Goal: Task Accomplishment & Management: Use online tool/utility

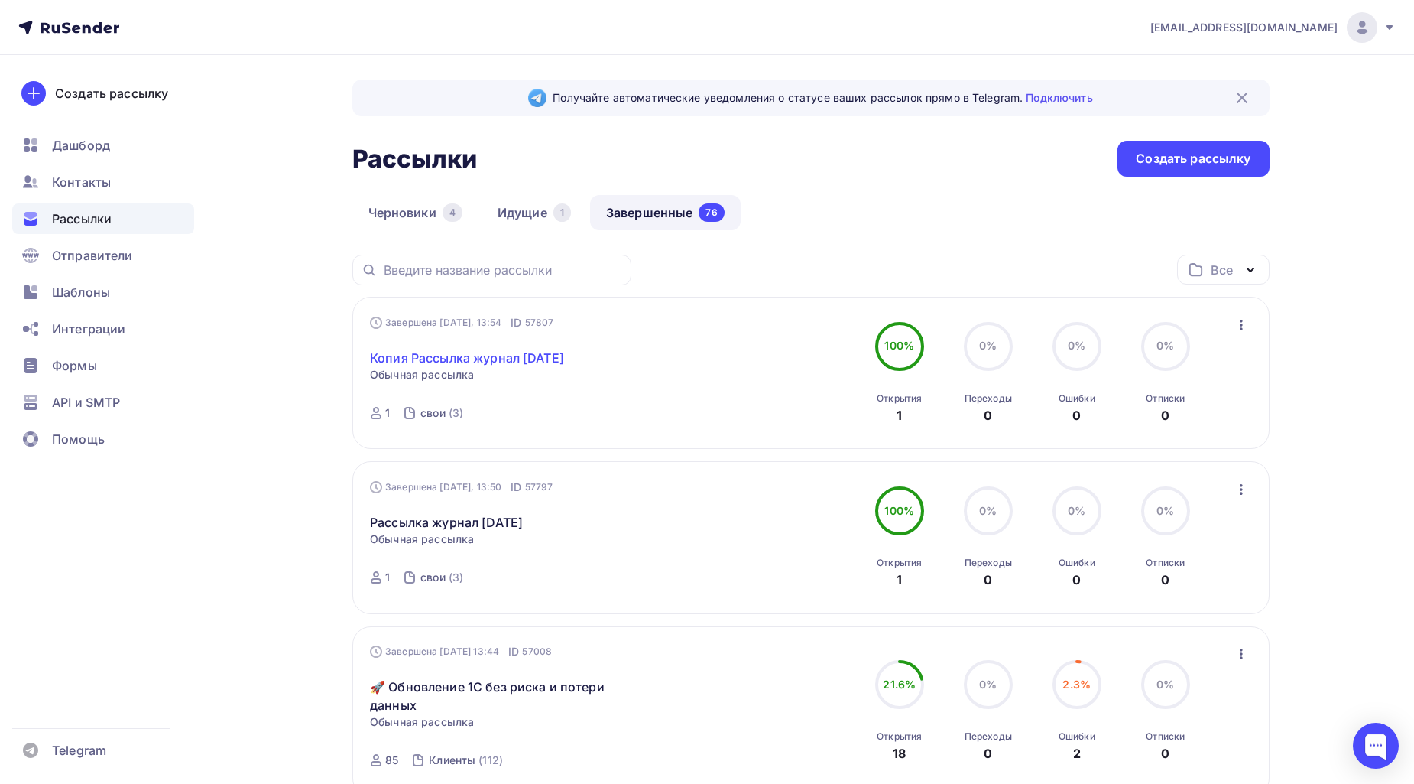
click at [562, 352] on link "Копия Рассылка журнал [DATE]" at bounding box center [467, 358] width 194 height 18
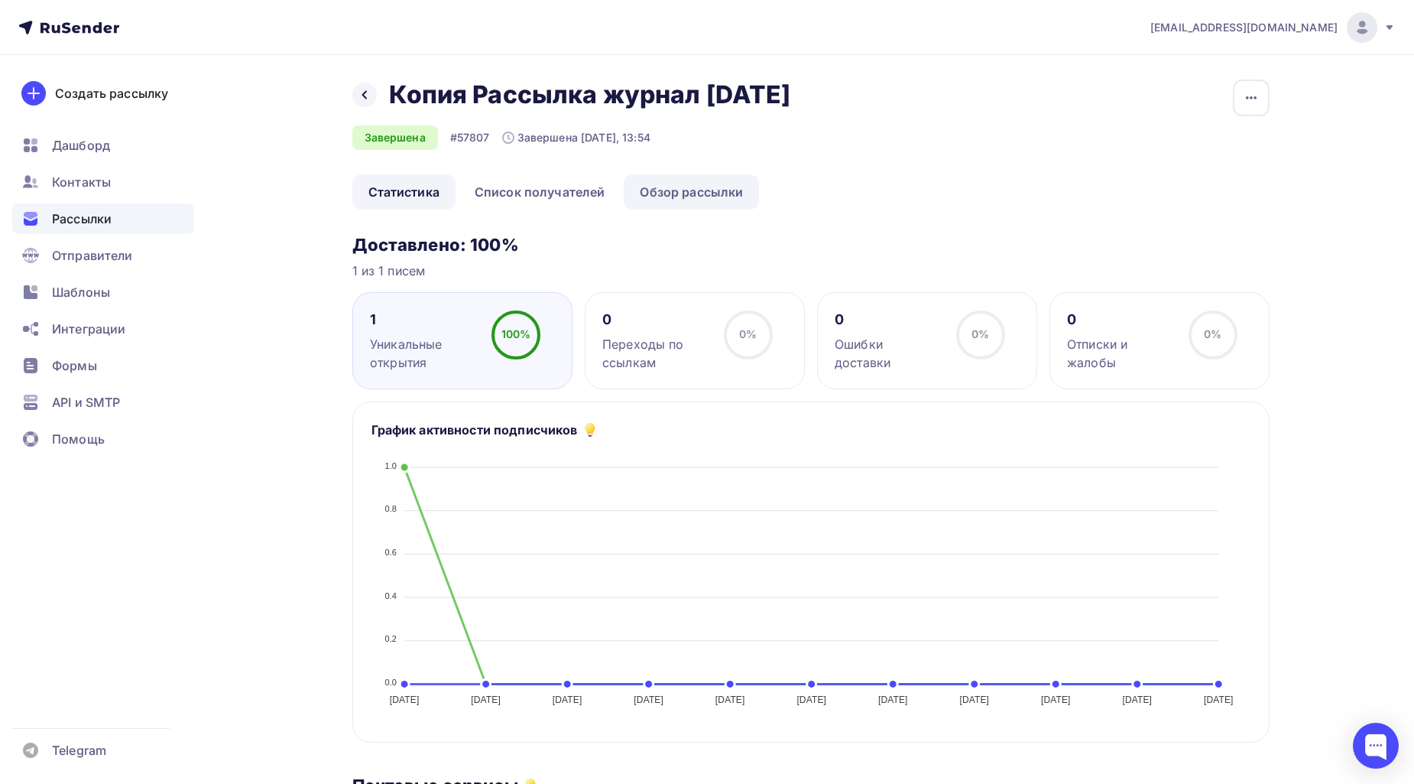
click at [699, 209] on link "Обзор рассылки" at bounding box center [691, 191] width 135 height 35
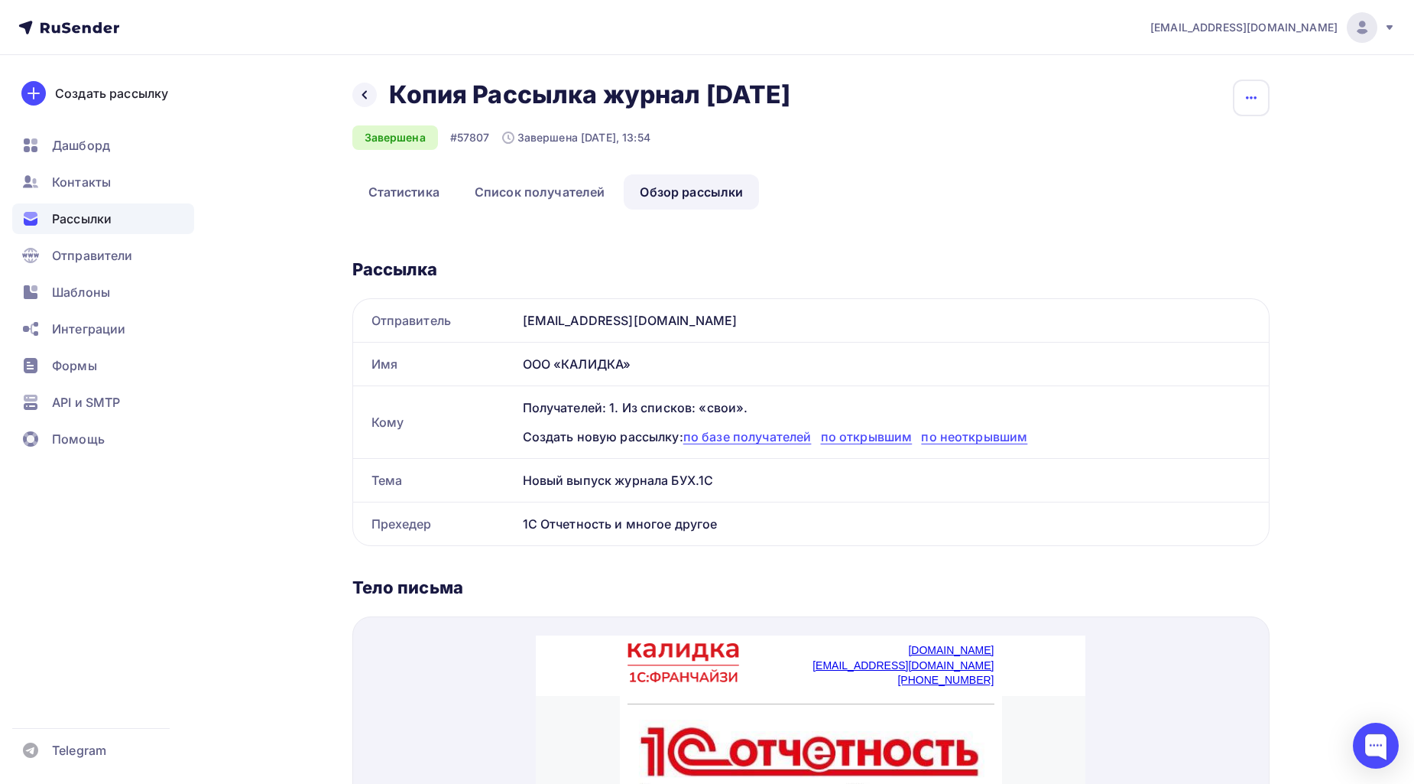
click at [1251, 100] on icon "button" at bounding box center [1251, 98] width 18 height 18
click at [1168, 150] on div "Копировать" at bounding box center [1193, 146] width 147 height 18
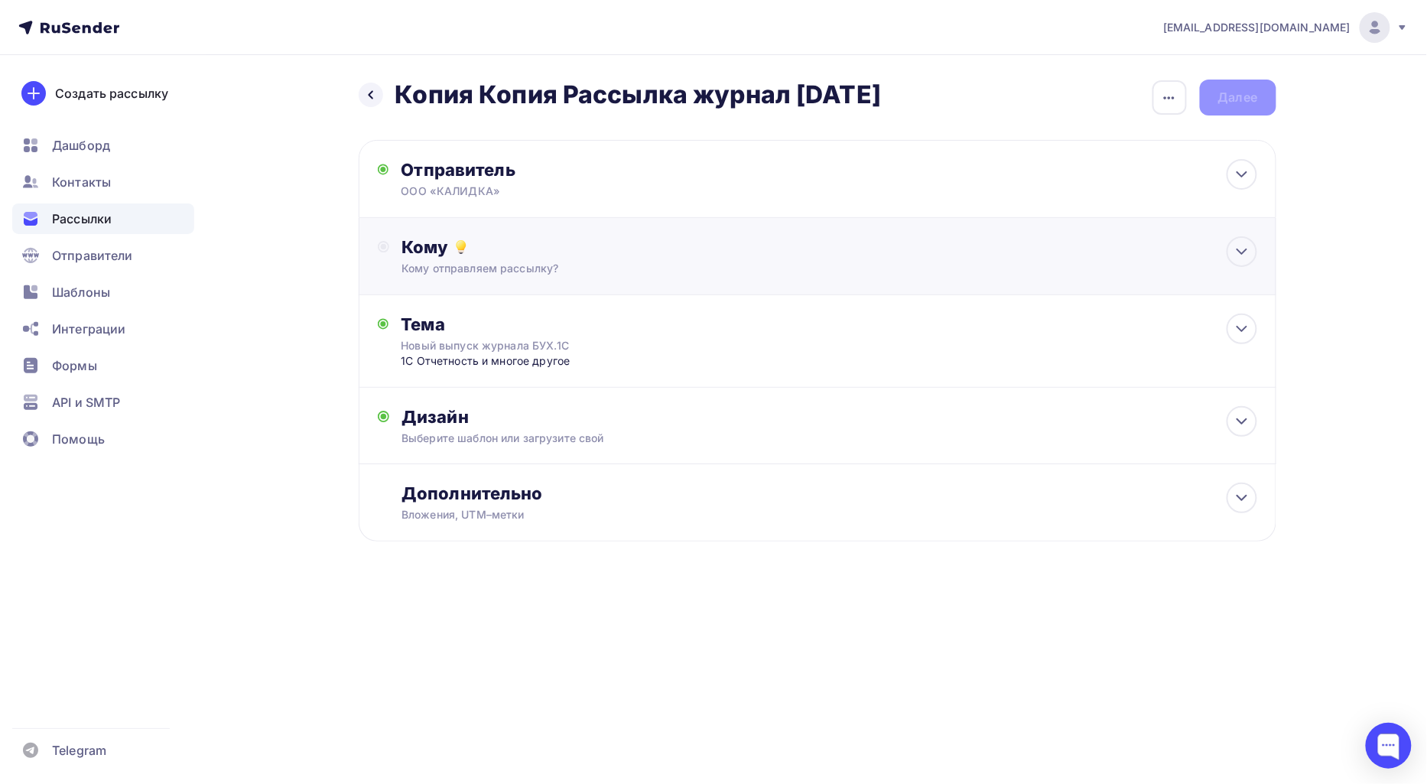
click at [535, 256] on div "Кому" at bounding box center [828, 246] width 855 height 21
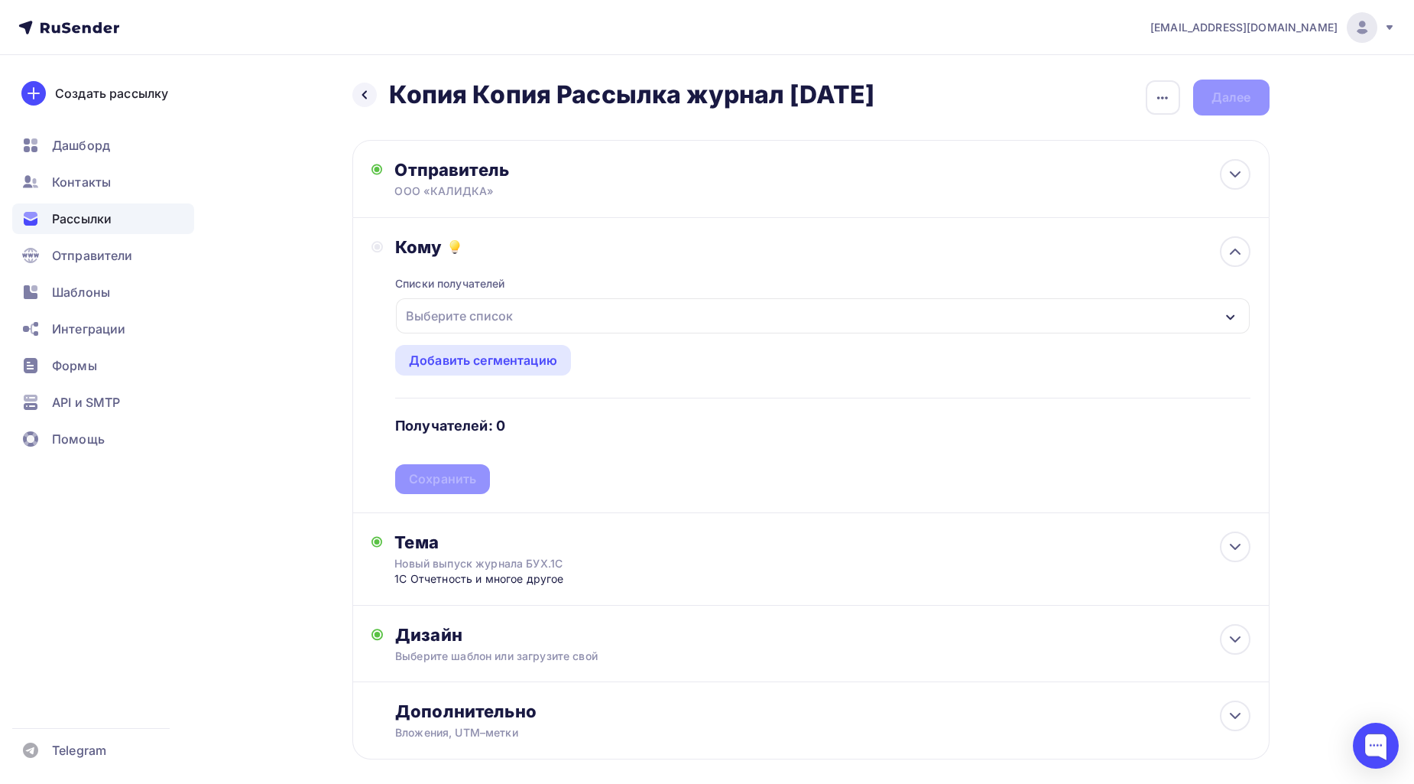
click at [506, 308] on div "Выберите список" at bounding box center [459, 316] width 119 height 28
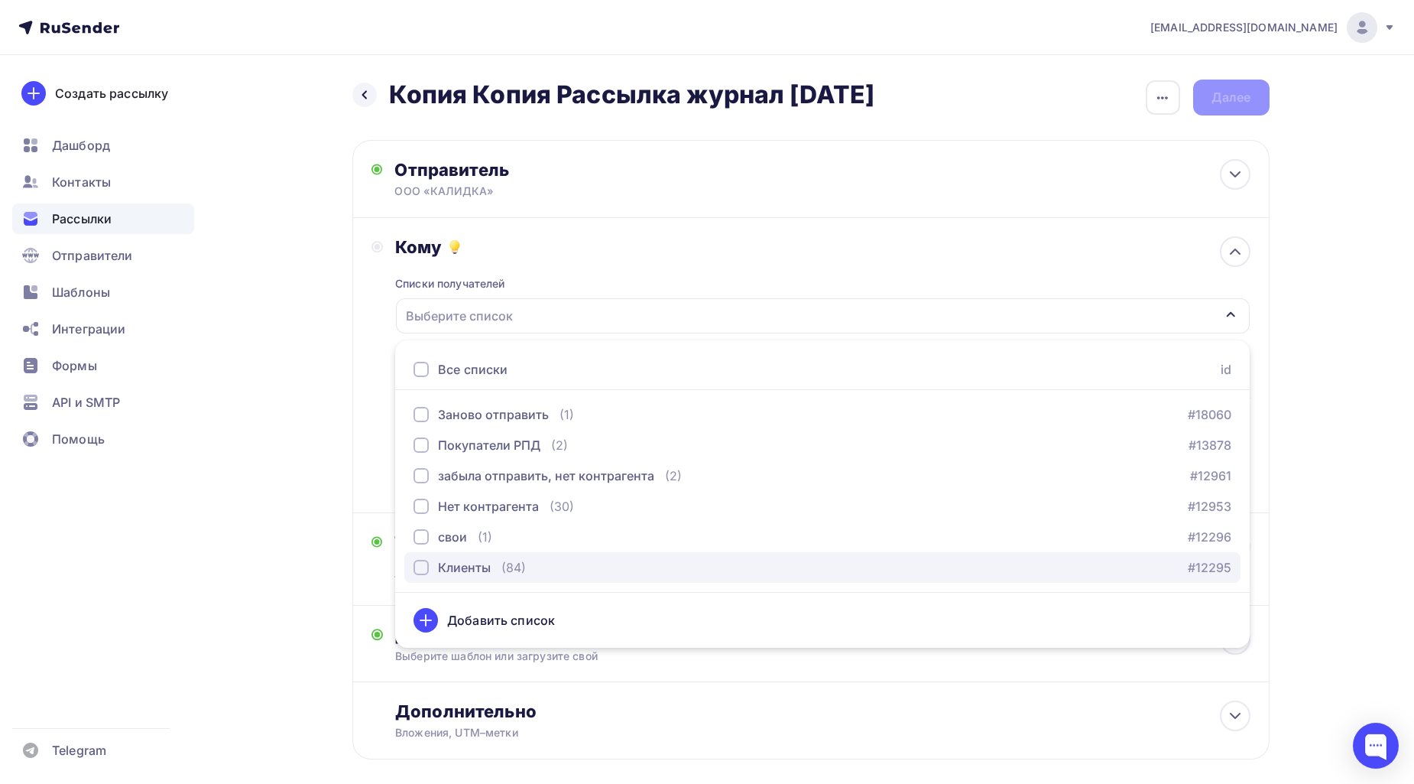
click at [416, 564] on div "button" at bounding box center [421, 567] width 15 height 15
click at [1341, 471] on div "[EMAIL_ADDRESS][DOMAIN_NAME] Аккаунт Тарифы Выйти Создать рассылку [GEOGRAPHIC_…" at bounding box center [707, 429] width 1414 height 858
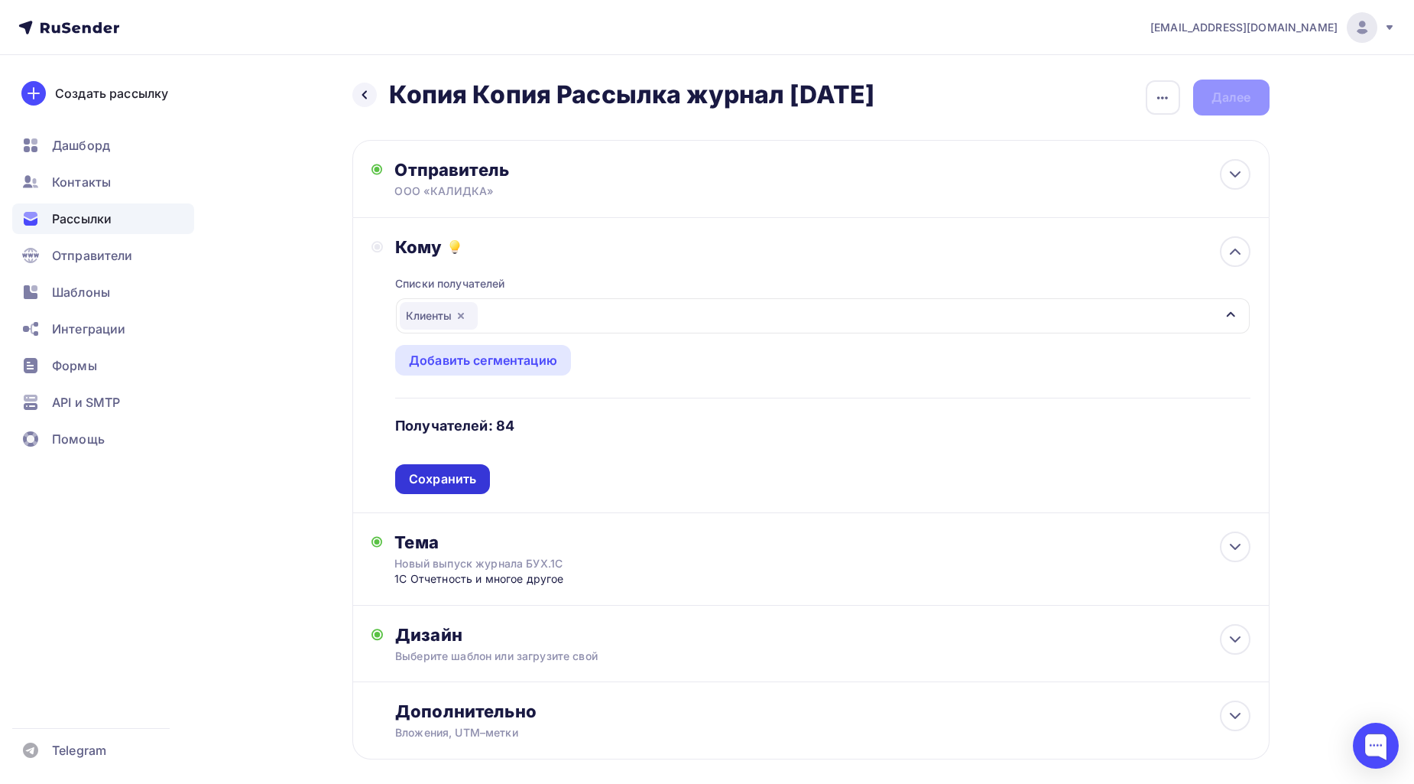
click at [424, 472] on div "Сохранить" at bounding box center [442, 479] width 67 height 18
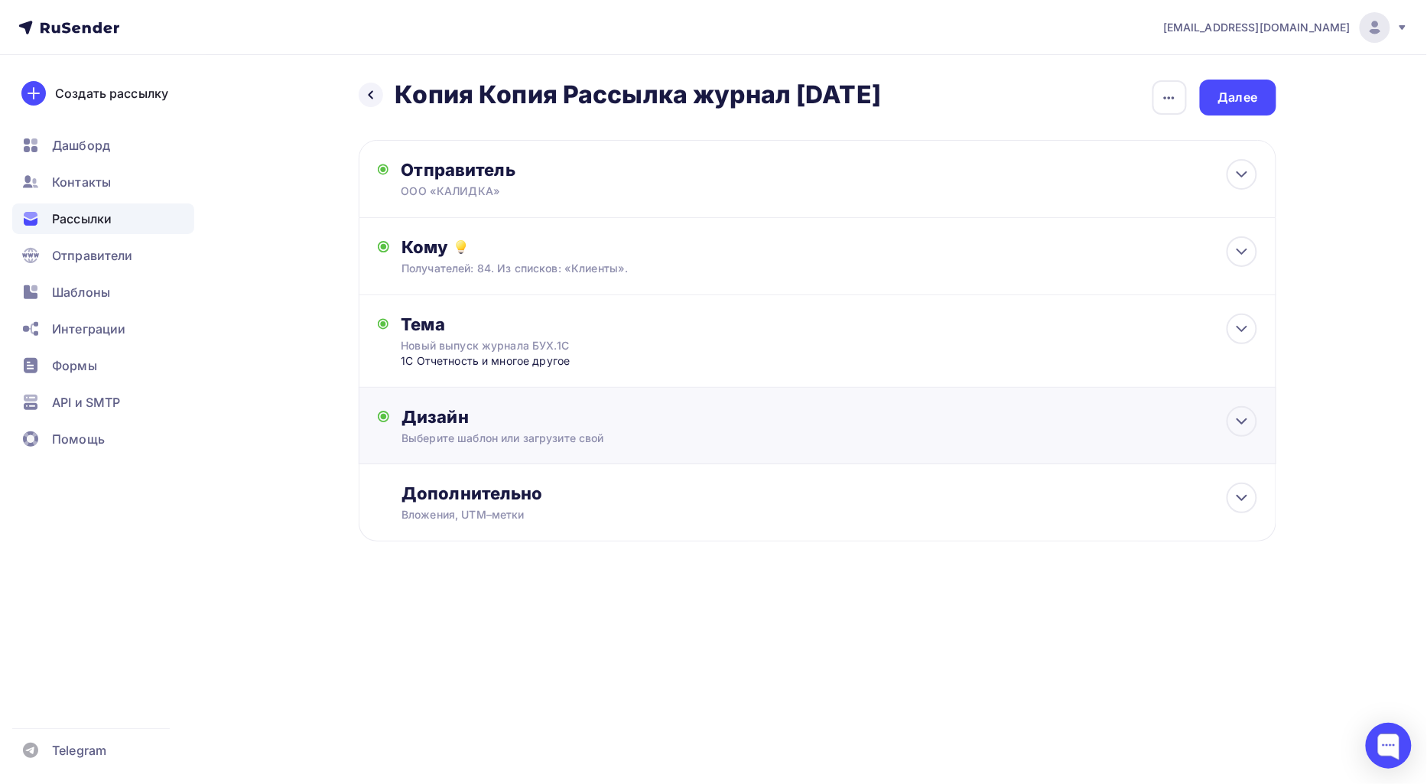
click at [612, 425] on div "Дизайн" at bounding box center [828, 416] width 855 height 21
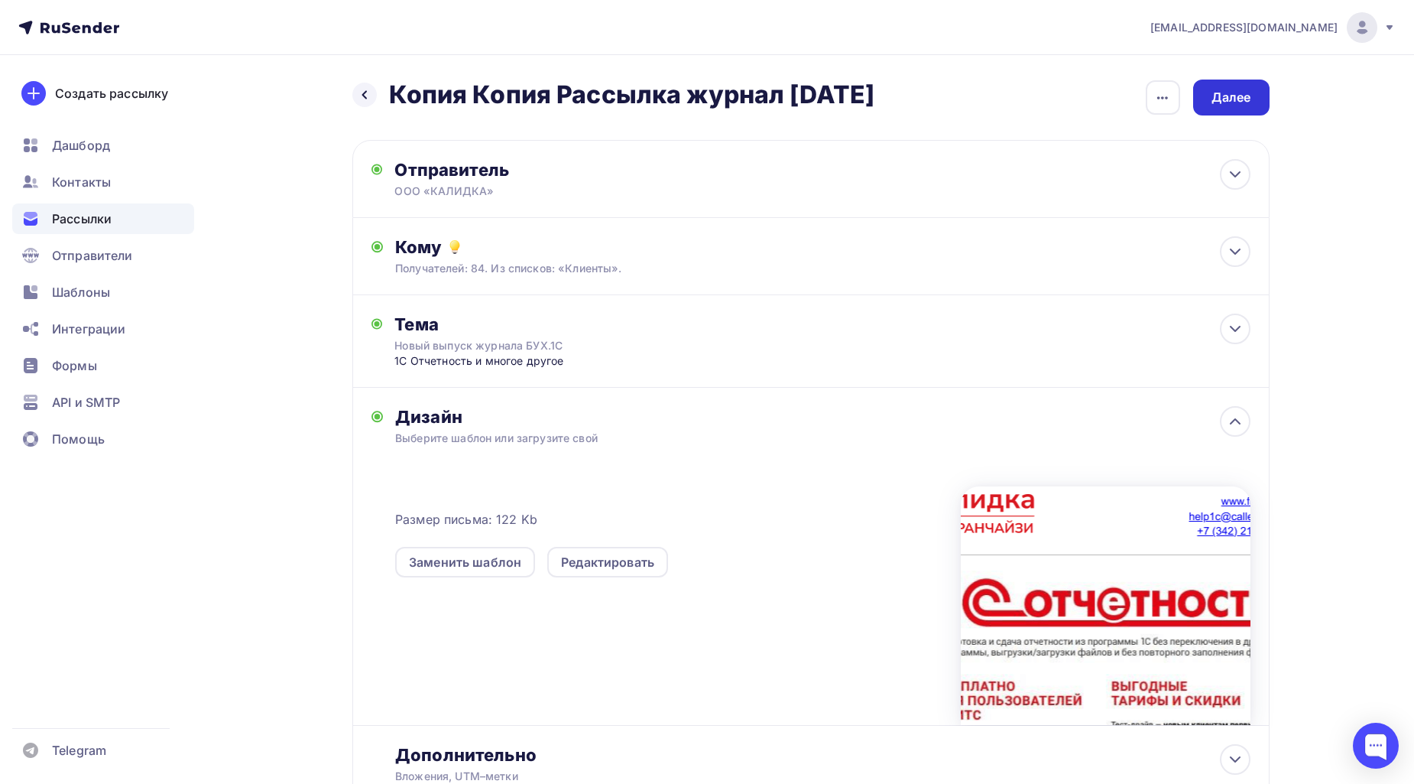
click at [1242, 107] on div "Далее" at bounding box center [1231, 98] width 76 height 36
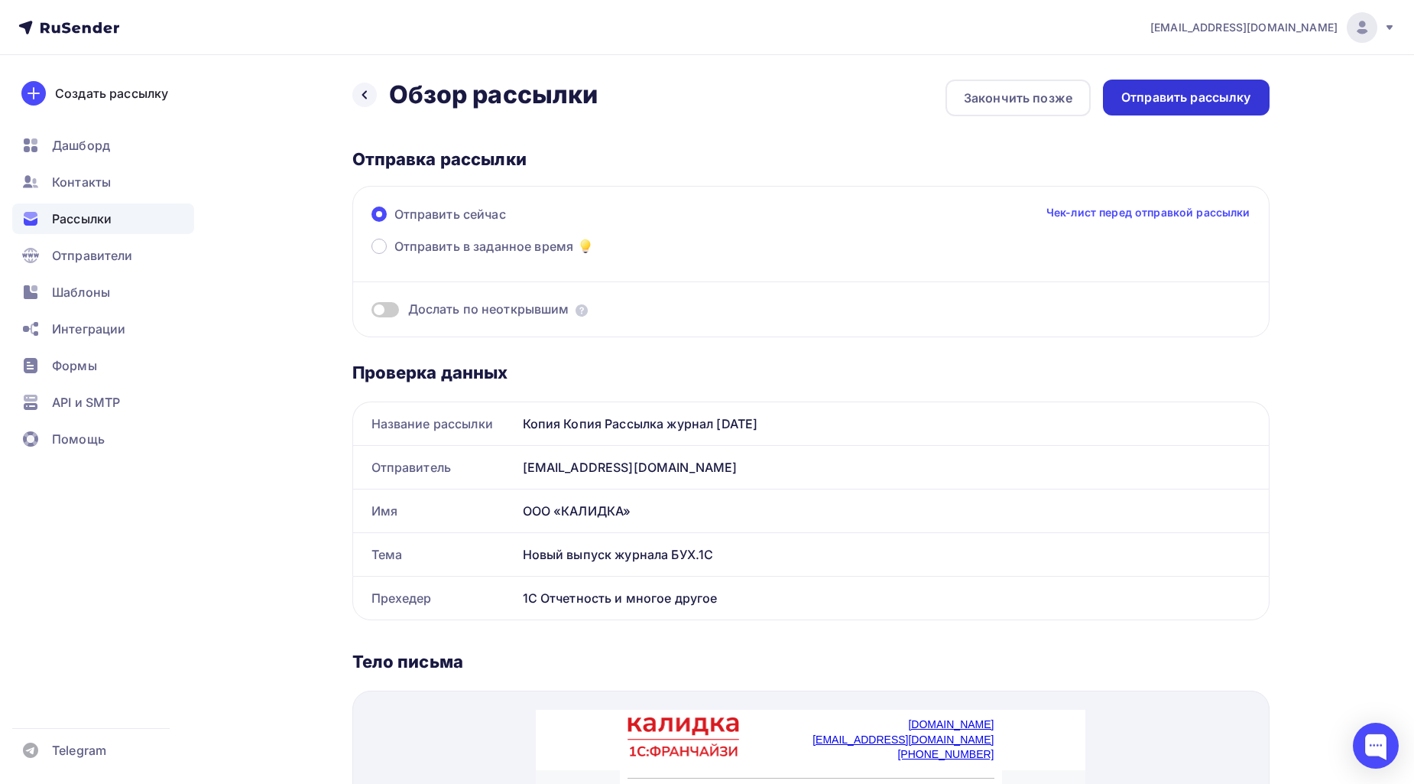
click at [1213, 97] on div "Отправить рассылку" at bounding box center [1187, 98] width 130 height 18
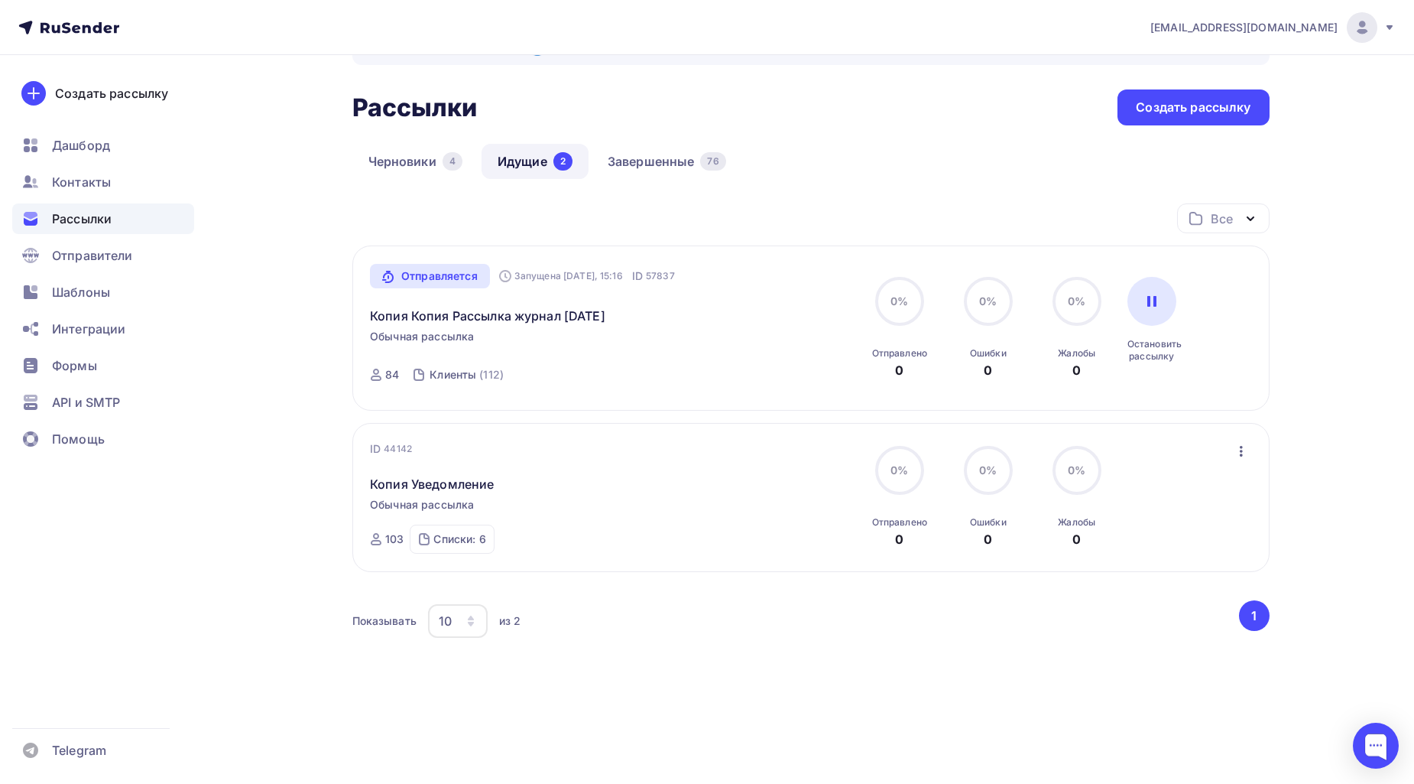
scroll to position [79, 0]
